Goal: Transaction & Acquisition: Purchase product/service

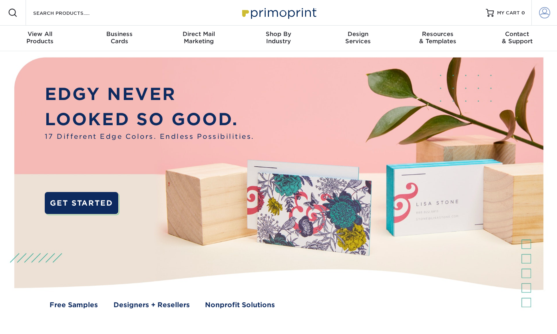
type input "[PERSON_NAME][EMAIL_ADDRESS][DOMAIN_NAME]"
click at [548, 10] on span at bounding box center [544, 12] width 11 height 11
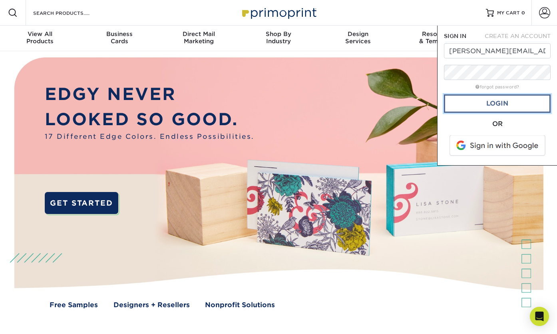
click at [499, 103] on link "Login" at bounding box center [497, 103] width 107 height 18
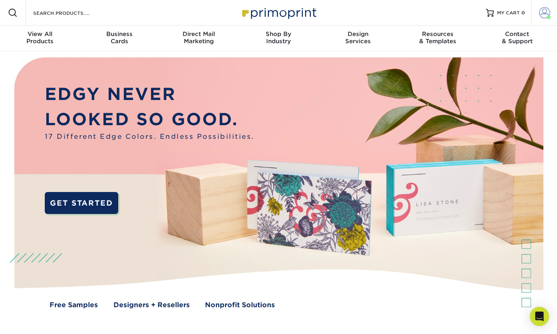
click at [545, 12] on span at bounding box center [544, 12] width 11 height 11
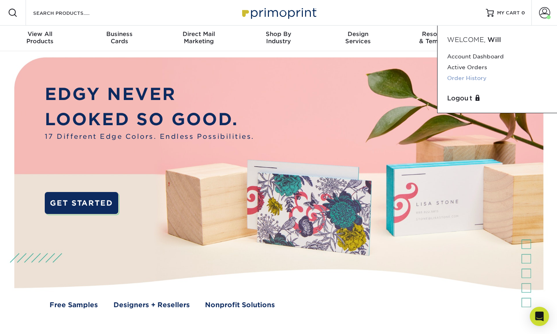
click at [474, 78] on link "Order History" at bounding box center [497, 78] width 100 height 11
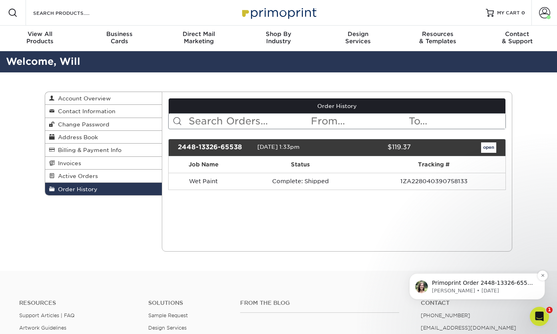
click at [470, 285] on p "Primoprint Order 2448-13326-65538 Hello! Thank you for placing your print order…" at bounding box center [483, 283] width 103 height 8
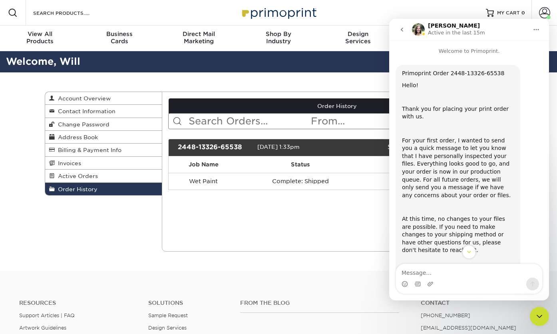
click at [537, 28] on icon "Home" at bounding box center [536, 29] width 6 height 6
click at [401, 30] on icon "go back" at bounding box center [402, 29] width 6 height 6
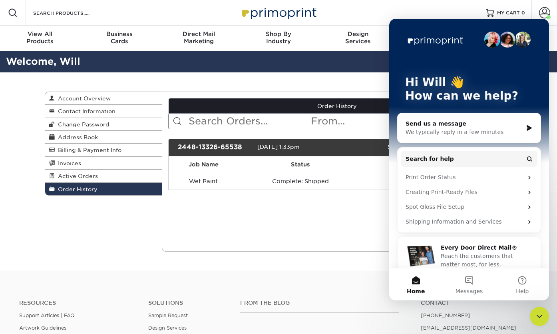
click at [346, 214] on div "Current Orders 0 Active 0 Missing Files" at bounding box center [337, 171] width 351 height 160
click at [531, 312] on div "Close Intercom Messenger" at bounding box center [539, 315] width 19 height 19
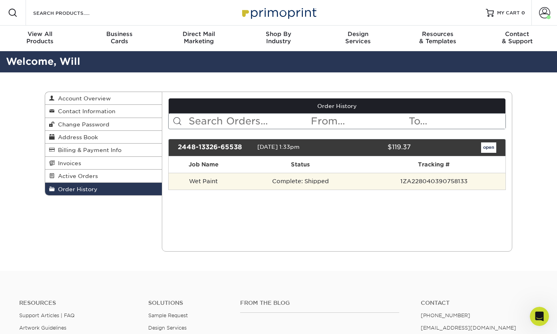
click at [388, 183] on td "1ZA228040390758133" at bounding box center [433, 181] width 143 height 17
click at [302, 183] on td "Complete: Shipped" at bounding box center [300, 181] width 123 height 17
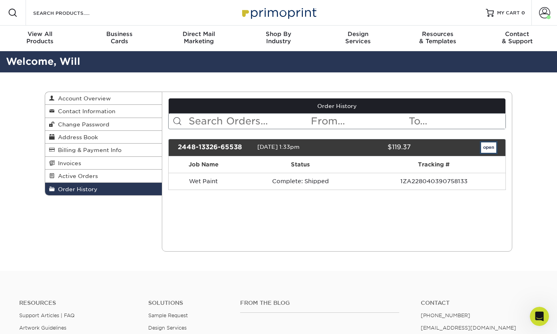
click at [491, 151] on link "open" at bounding box center [488, 147] width 15 height 10
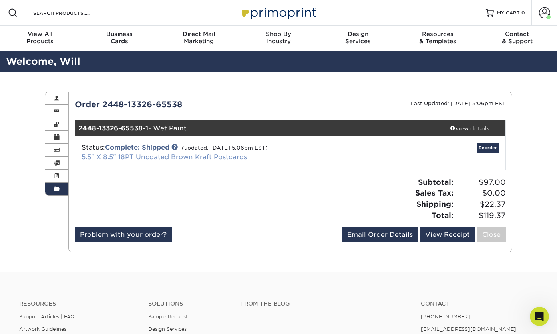
click at [152, 156] on link "5.5" X 8.5" 18PT Uncoated Brown Kraft Postcards" at bounding box center [164, 157] width 165 height 8
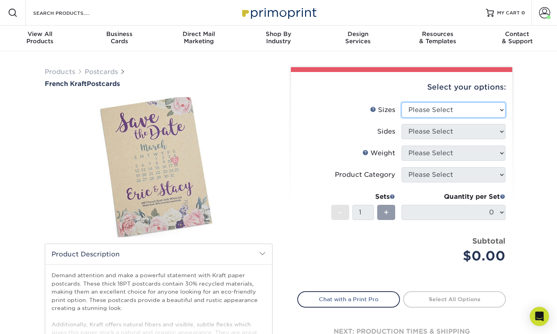
click at [460, 113] on select "Please Select 2" x 6" 2" x 8" 3.5" x 3.5" 3.5" x 4" 3.5" x 8.5" 3.67" x 8.5" 4"…" at bounding box center [454, 109] width 104 height 15
select select "5.50x8.50"
click at [402, 102] on select "Please Select 2" x 6" 2" x 8" 3.5" x 3.5" 3.5" x 4" 3.5" x 8.5" 3.67" x 8.5" 4"…" at bounding box center [454, 109] width 104 height 15
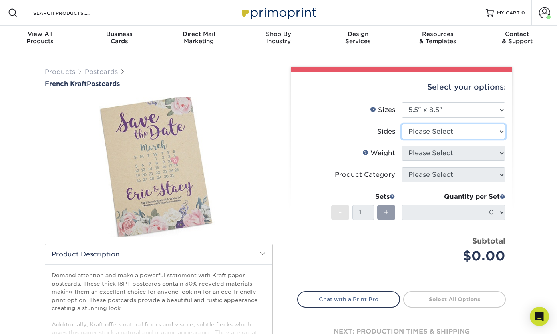
click at [434, 138] on select "Please Select Print Both Sides Print Both Sides - White Mask Back Only Print Bo…" at bounding box center [454, 131] width 104 height 15
select select "13abbda7-1d64-4f25-8bb2-c179b224825d"
click at [402, 124] on select "Please Select Print Both Sides Print Both Sides - White Mask Back Only Print Bo…" at bounding box center [454, 131] width 104 height 15
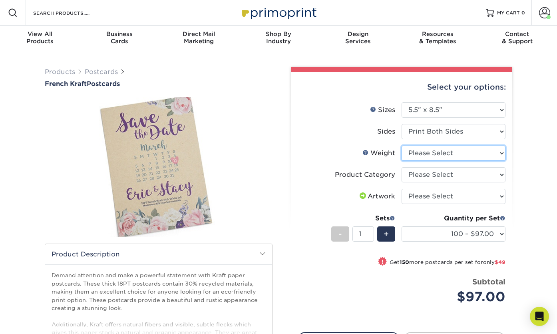
click at [434, 153] on select "Please Select 18PTUCKRAFT" at bounding box center [454, 152] width 104 height 15
select select "18PTUCKRAFT"
click at [402, 145] on select "Please Select 18PTUCKRAFT" at bounding box center [454, 152] width 104 height 15
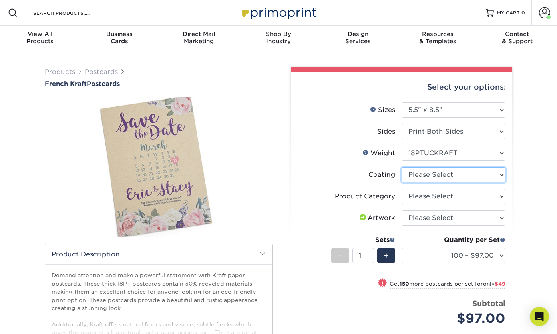
click at [435, 175] on select at bounding box center [454, 174] width 104 height 15
select select "3e7618de-abca-4bda-9f97-8b9129e913d8"
click at [402, 167] on select at bounding box center [454, 174] width 104 height 15
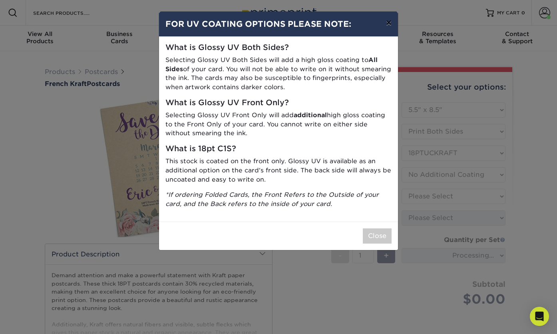
click at [390, 23] on button "×" at bounding box center [389, 23] width 18 height 22
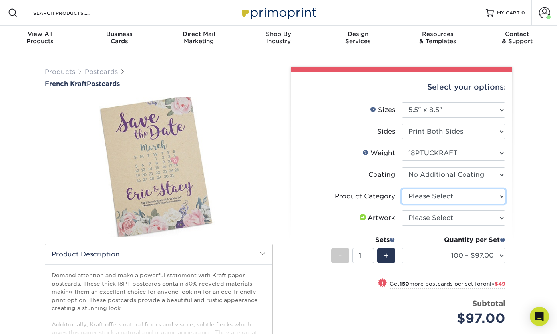
click at [451, 201] on select "Please Select Postcards" at bounding box center [454, 196] width 104 height 15
select select "9b7272e0-d6c8-4c3c-8e97-d3a1bcdab858"
click at [402, 189] on select "Please Select Postcards" at bounding box center [454, 196] width 104 height 15
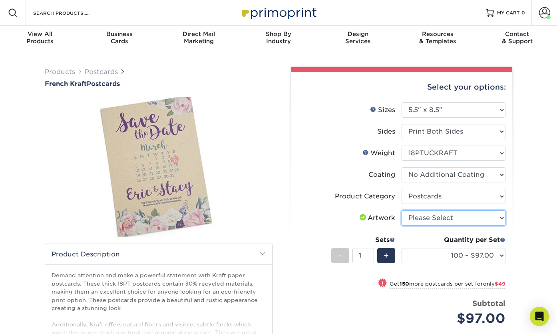
click at [451, 218] on select "Please Select I will upload files I need a design - $150" at bounding box center [454, 217] width 104 height 15
select select "upload"
click at [402, 210] on select "Please Select I will upload files I need a design - $150" at bounding box center [454, 217] width 104 height 15
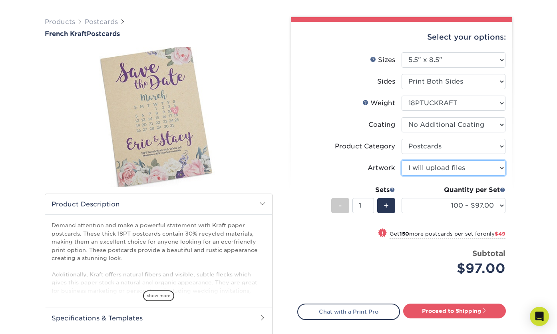
scroll to position [60, 0]
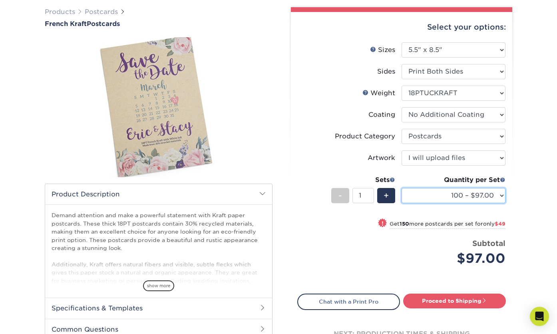
click at [477, 195] on select "100 – $97.00 250 – $146.00 500 – $283.00 1000 – $553.00" at bounding box center [454, 195] width 104 height 15
select select "250 – $146.00"
click at [402, 188] on select "100 – $97.00 250 – $146.00 500 – $283.00 1000 – $553.00" at bounding box center [454, 195] width 104 height 15
click at [474, 199] on select "100 – $97.00 250 – $146.00 500 – $283.00 1000 – $553.00" at bounding box center [454, 195] width 104 height 15
click at [402, 188] on select "100 – $97.00 250 – $146.00 500 – $283.00 1000 – $553.00" at bounding box center [454, 195] width 104 height 15
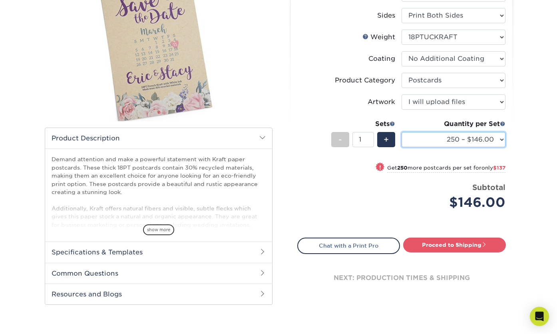
scroll to position [120, 0]
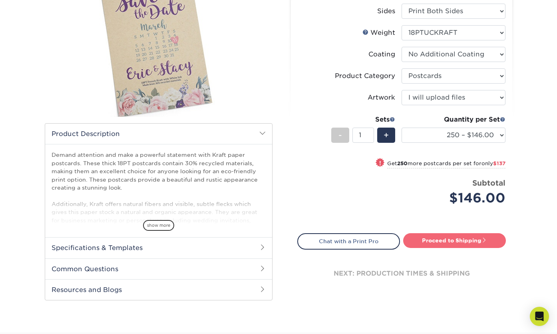
click at [445, 238] on link "Proceed to Shipping" at bounding box center [454, 240] width 103 height 14
type input "Set 1"
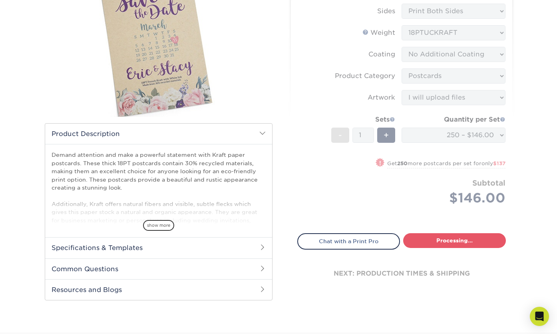
select select "ad515cdb-ff2f-4e32-a967-66cb84925ddb"
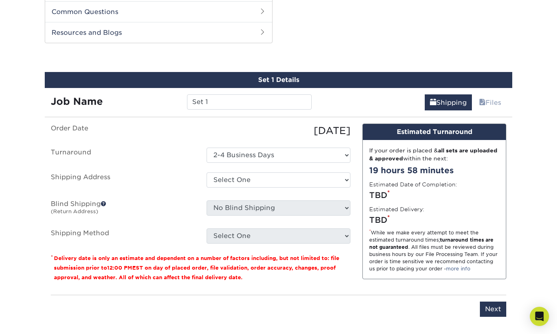
scroll to position [381, 0]
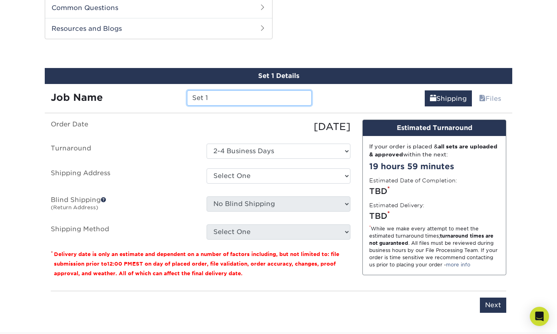
click at [243, 99] on input "Set 1" at bounding box center [249, 97] width 124 height 15
type input "Wet Paint 2"
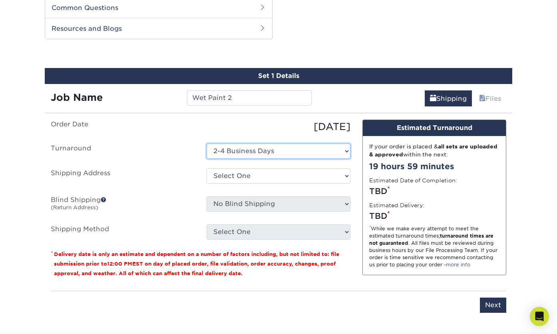
click at [252, 145] on select "Select One 2-4 Business Days" at bounding box center [279, 150] width 144 height 15
click at [207, 143] on select "Select One 2-4 Business Days" at bounding box center [279, 150] width 144 height 15
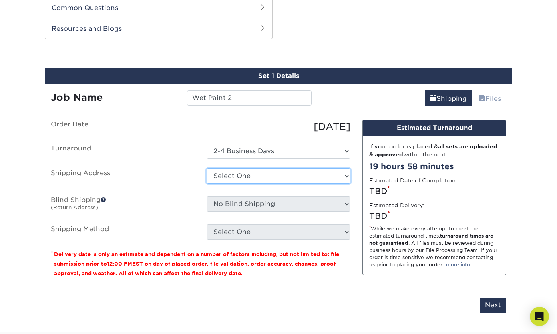
click at [250, 176] on select "Select One Home + Add New Address" at bounding box center [279, 175] width 144 height 15
select select "262003"
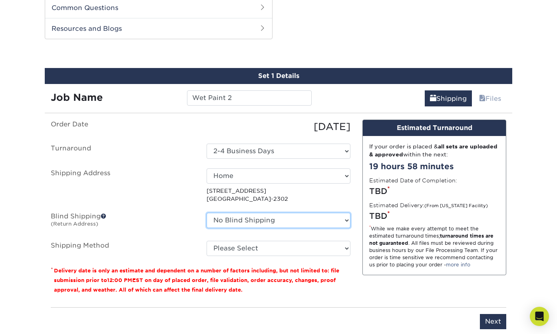
click at [296, 217] on select "No Blind Shipping Home + Add New Address" at bounding box center [279, 220] width 144 height 15
select select "262003"
click at [207, 213] on select "No Blind Shipping Home + Add New Address" at bounding box center [279, 220] width 144 height 15
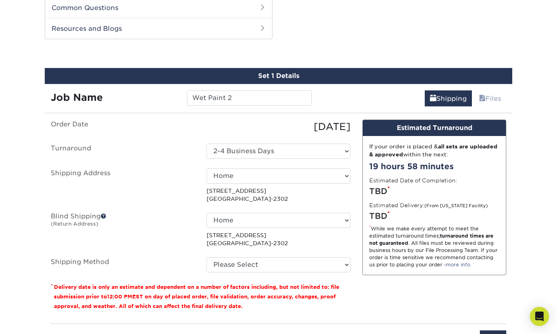
click at [146, 211] on ul "Order Date 08/11/2025 Turnaround Select One 2-4 Business Days Shipping Address …" at bounding box center [201, 195] width 300 height 153
click at [246, 264] on select "Please Select Ground Shipping (+$19.89) 3 Day Shipping Service (+$27.62) 2 Day …" at bounding box center [279, 264] width 144 height 15
select select "03"
click at [207, 257] on select "Please Select Ground Shipping (+$19.89) 3 Day Shipping Service (+$27.62) 2 Day …" at bounding box center [279, 264] width 144 height 15
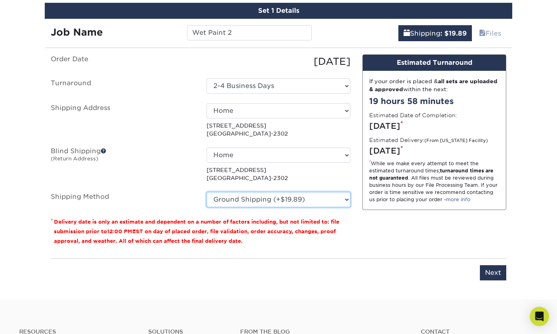
scroll to position [526, 0]
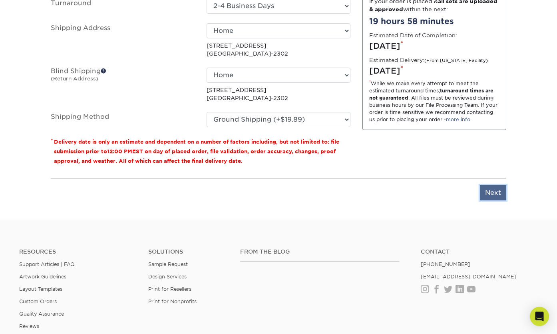
click at [491, 189] on input "Next" at bounding box center [493, 192] width 26 height 15
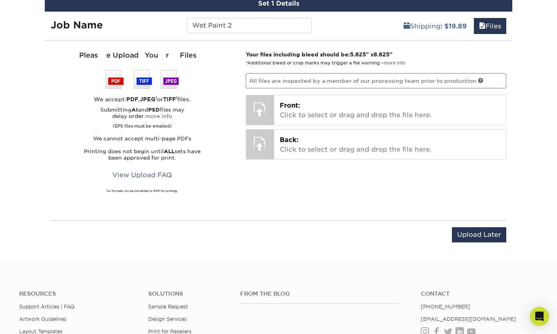
scroll to position [453, 0]
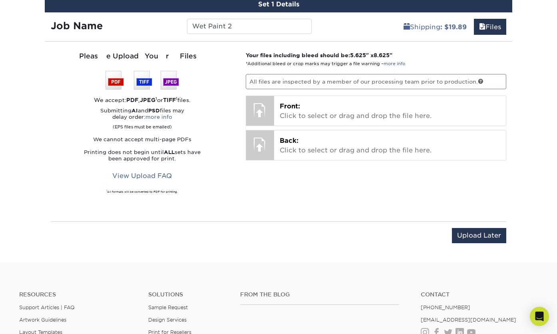
click at [298, 81] on p "All files are inspected by a member of our processing team prior to production." at bounding box center [376, 81] width 261 height 15
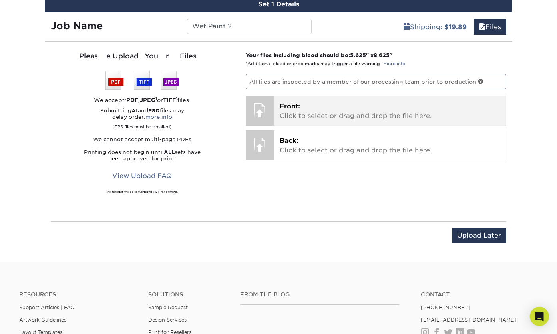
click at [317, 116] on p "Front: Click to select or drag and drop the file here." at bounding box center [390, 110] width 221 height 19
click at [341, 117] on p "Front: Click to select or drag and drop the file here." at bounding box center [390, 110] width 221 height 19
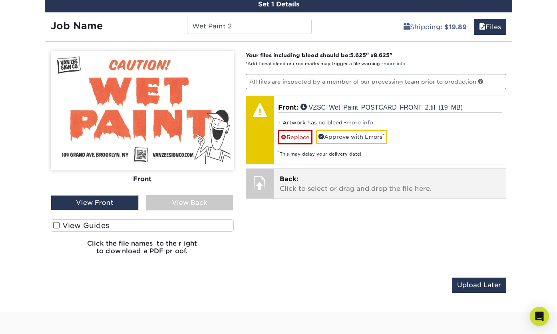
click at [326, 189] on p "Back: Click to select or drag and drop the file here." at bounding box center [390, 183] width 221 height 19
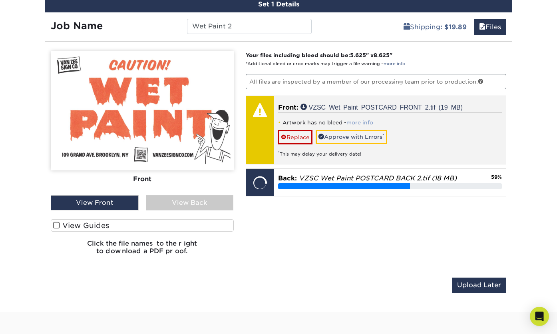
click at [357, 121] on link "more info" at bounding box center [359, 122] width 27 height 6
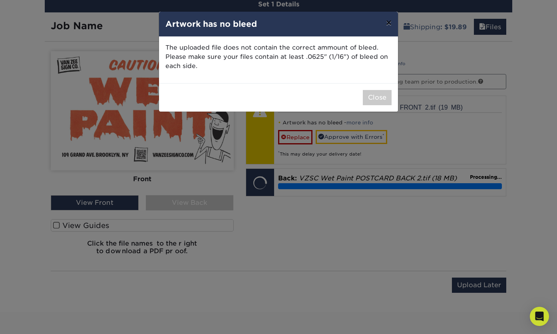
click at [389, 24] on button "×" at bounding box center [389, 23] width 18 height 22
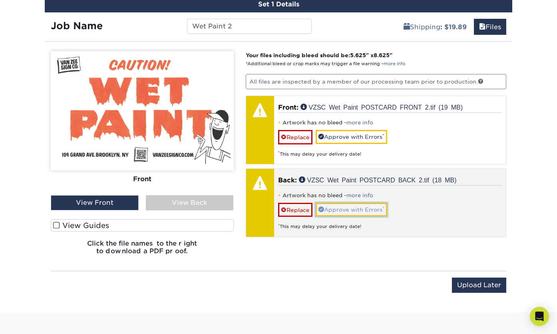
click at [346, 213] on link "Approve with Errors *" at bounding box center [352, 210] width 72 height 14
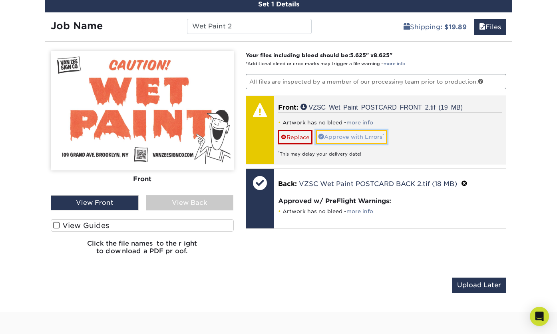
click at [352, 140] on link "Approve with Errors *" at bounding box center [352, 137] width 72 height 14
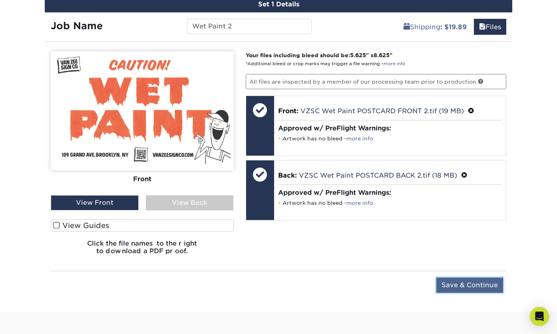
click at [473, 280] on input "Save & Continue" at bounding box center [469, 284] width 67 height 15
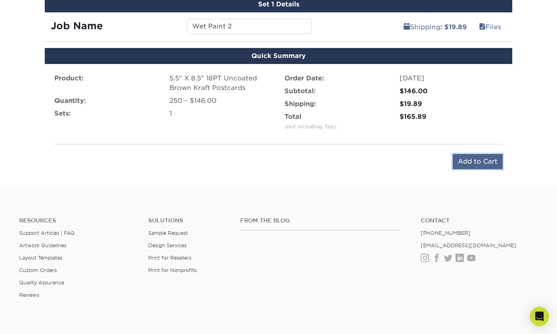
click at [480, 164] on input "Add to Cart" at bounding box center [478, 161] width 50 height 15
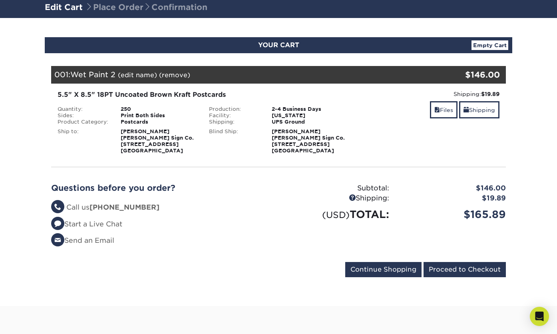
scroll to position [59, 0]
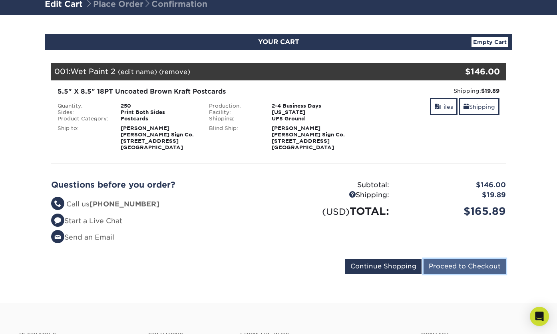
click at [455, 262] on input "Proceed to Checkout" at bounding box center [464, 265] width 82 height 15
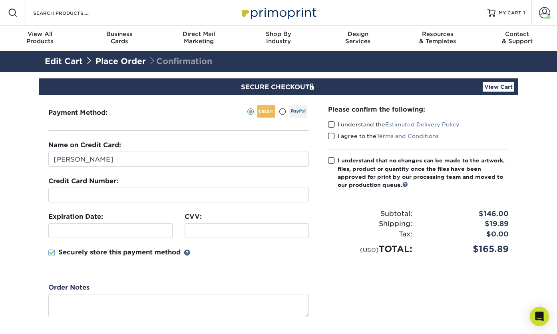
click at [282, 112] on span at bounding box center [282, 112] width 7 height 8
click at [0, 0] on input "radio" at bounding box center [0, 0] width 0 height 0
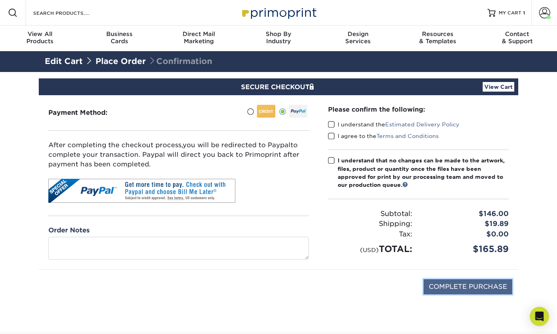
click at [463, 288] on input "COMPLETE PURCHASE" at bounding box center [467, 286] width 89 height 15
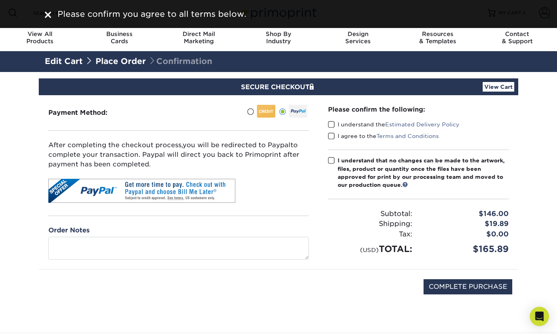
click at [334, 127] on span at bounding box center [331, 125] width 7 height 8
click at [0, 0] on input "I understand the Estimated Delivery Policy" at bounding box center [0, 0] width 0 height 0
click at [334, 135] on span at bounding box center [331, 136] width 7 height 8
click at [0, 0] on input "I agree to the Terms and Conditions" at bounding box center [0, 0] width 0 height 0
click at [334, 160] on span at bounding box center [331, 161] width 7 height 8
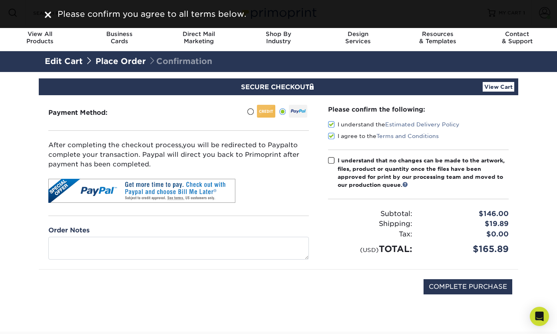
click at [0, 0] on input "I understand that no changes can be made to the artwork, files, product or quan…" at bounding box center [0, 0] width 0 height 0
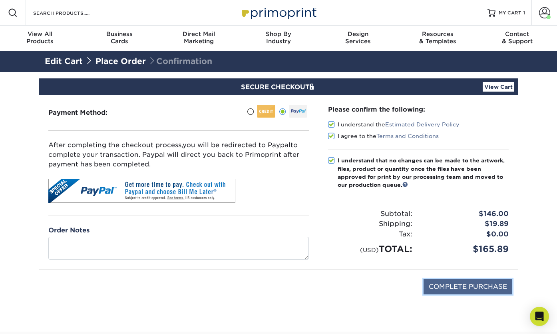
click at [472, 281] on input "COMPLETE PURCHASE" at bounding box center [467, 286] width 89 height 15
type input "PROCESSING, PLEASE WAIT..."
